Goal: Find specific page/section: Find specific page/section

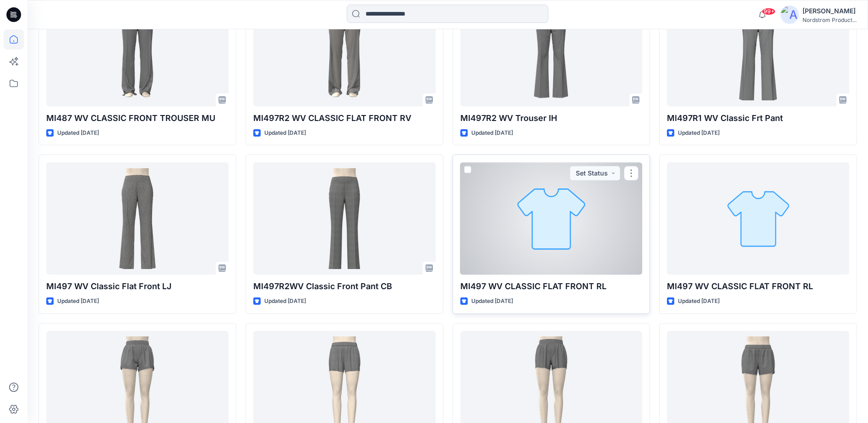
scroll to position [1652, 0]
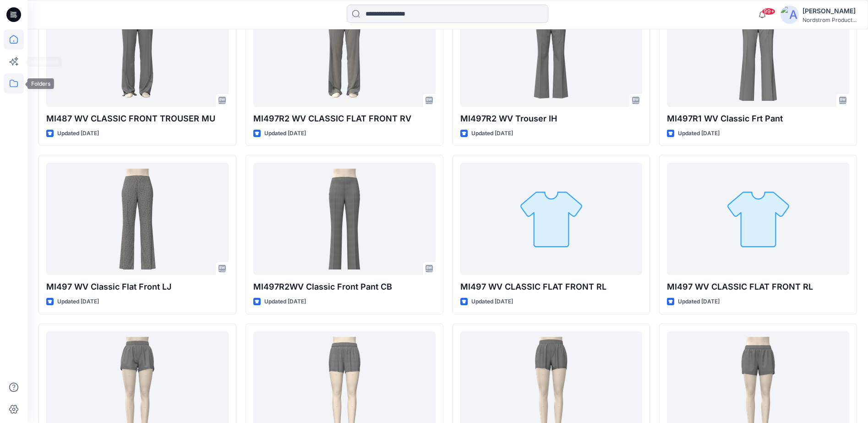
click at [10, 85] on icon at bounding box center [14, 83] width 8 height 7
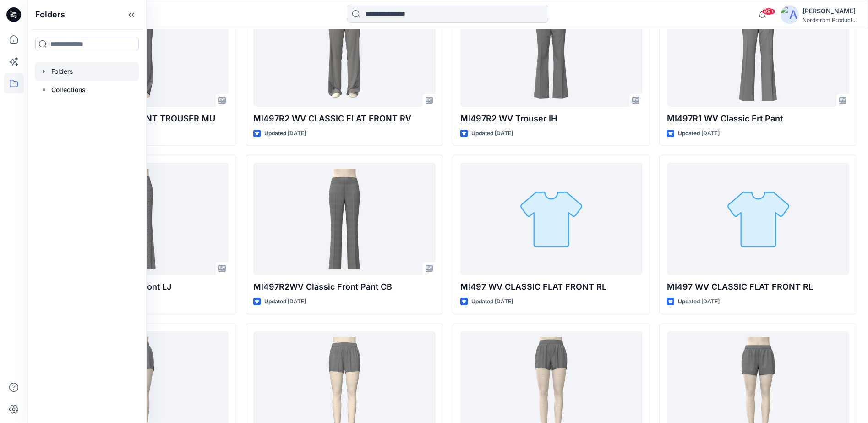
click at [59, 73] on div at bounding box center [87, 71] width 104 height 18
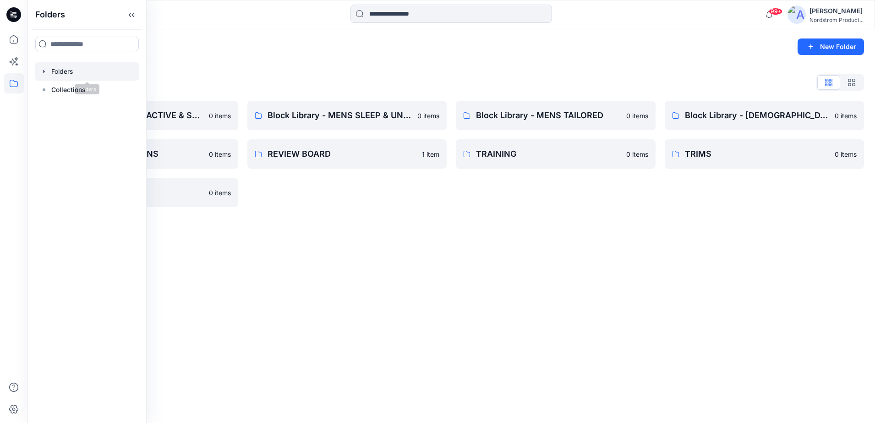
click at [44, 73] on icon "button" at bounding box center [43, 71] width 7 height 7
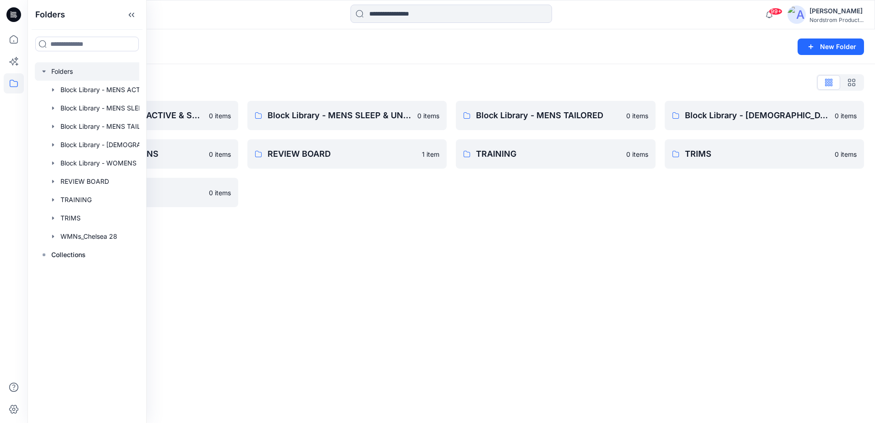
click at [487, 258] on div "Folders New Folder Folders List Block Library - MENS ACTIVE & SPORTSWEAR 0 item…" at bounding box center [451, 226] width 848 height 394
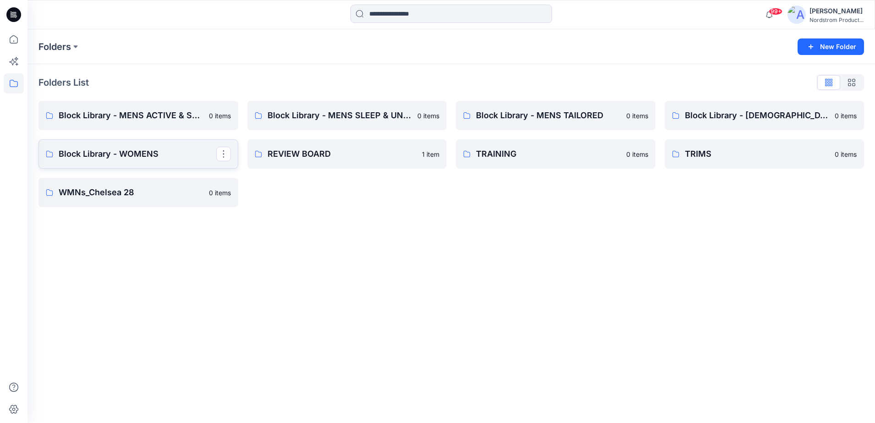
click at [127, 154] on p "Block Library - WOMENS" at bounding box center [138, 154] width 158 height 13
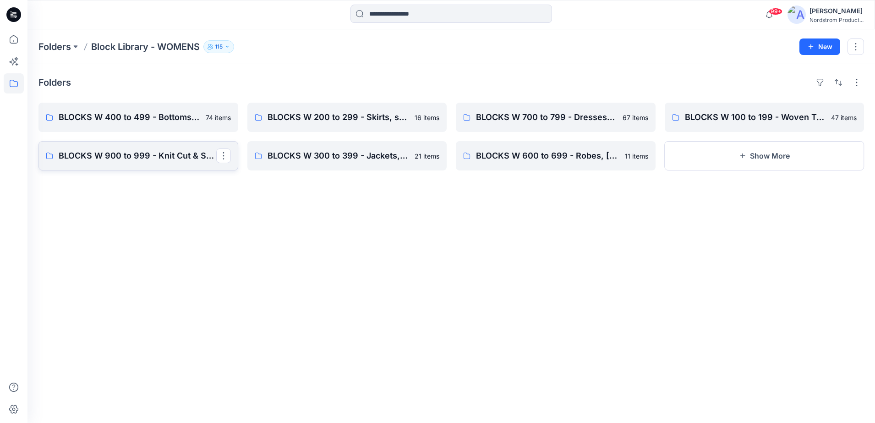
click at [157, 152] on p "BLOCKS W 900 to 999 - Knit Cut & Sew Tops" at bounding box center [138, 155] width 158 height 13
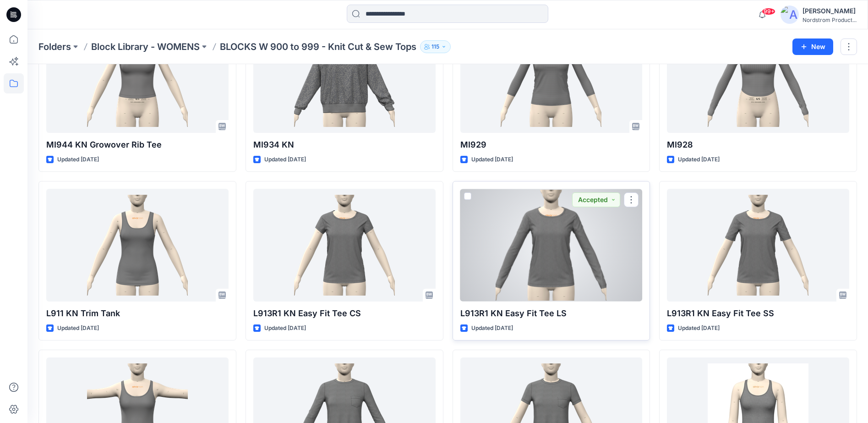
scroll to position [811, 0]
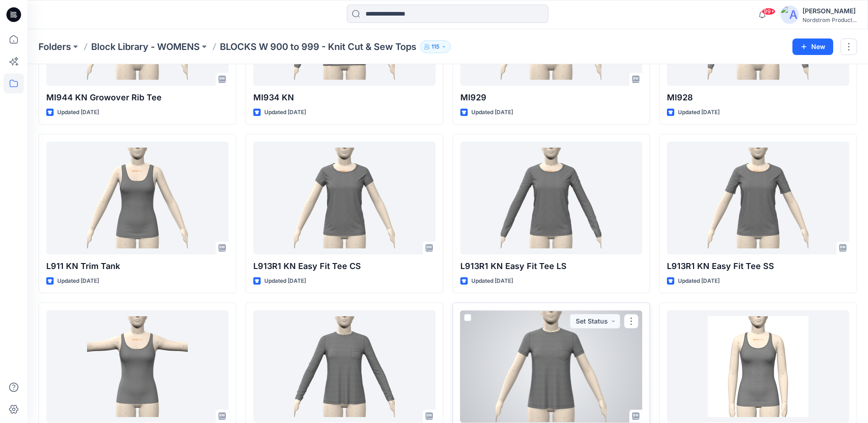
click at [559, 338] on div at bounding box center [552, 366] width 182 height 112
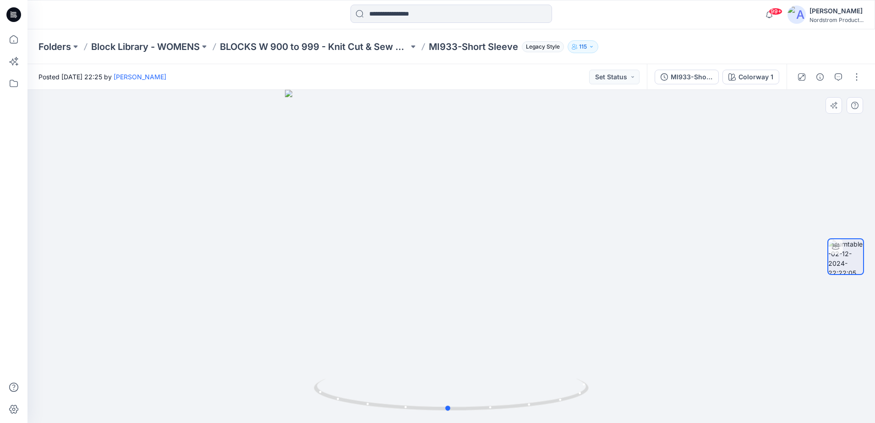
drag, startPoint x: 453, startPoint y: 410, endPoint x: 724, endPoint y: 404, distance: 271.8
click at [724, 404] on div at bounding box center [451, 256] width 848 height 333
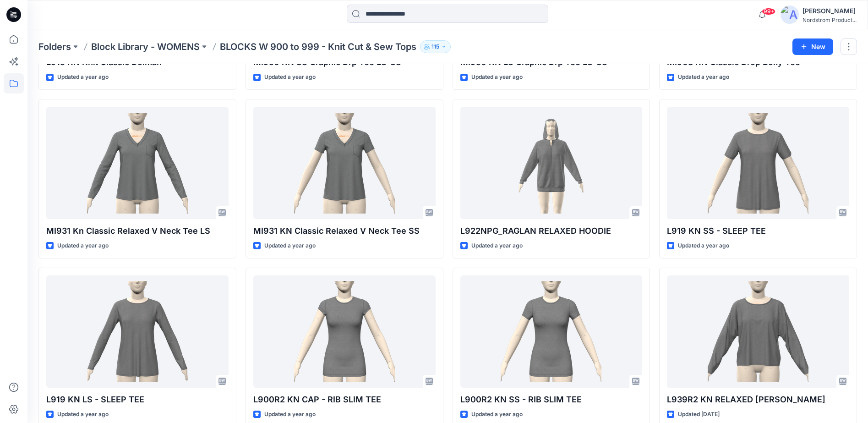
scroll to position [2702, 0]
